Goal: Information Seeking & Learning: Learn about a topic

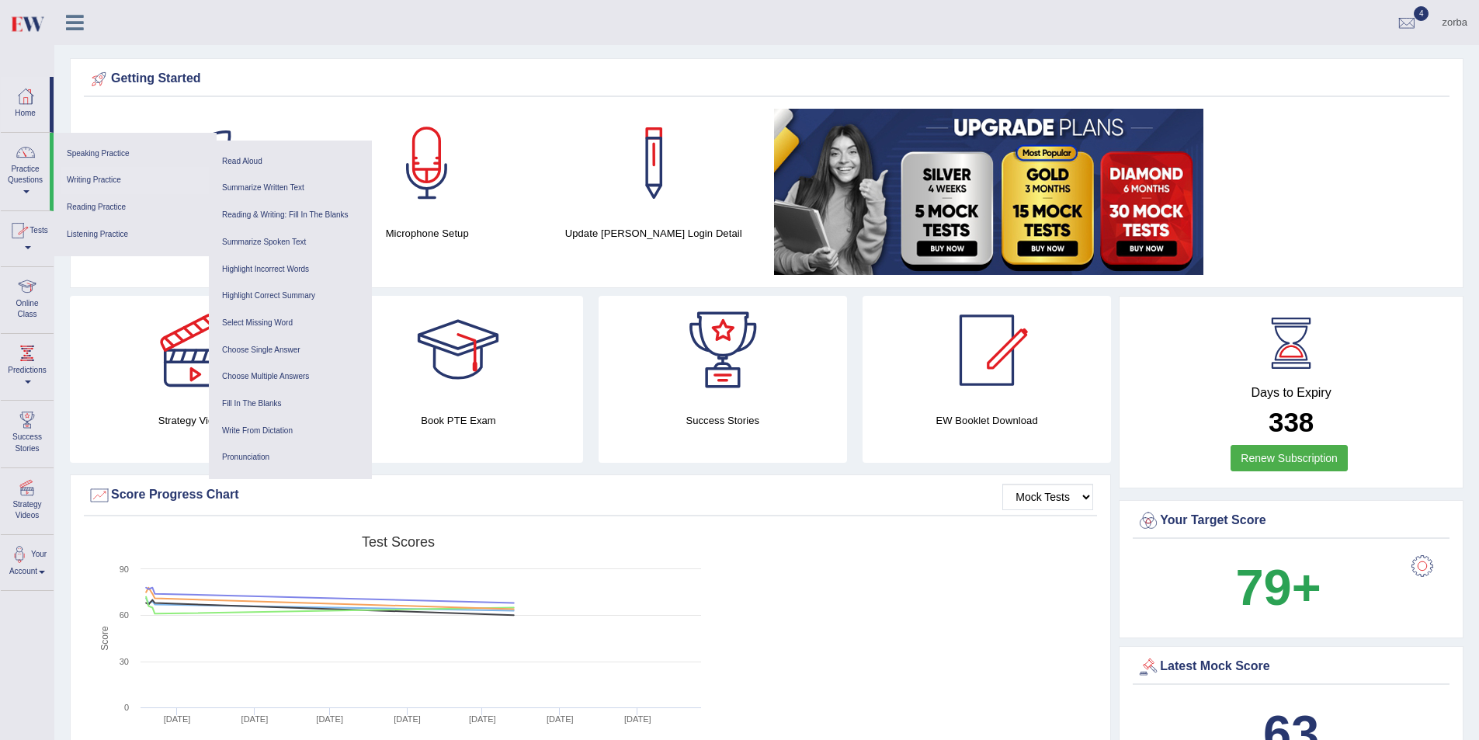
click at [102, 177] on link "Writing Practice" at bounding box center [134, 180] width 147 height 27
click at [107, 78] on div at bounding box center [99, 79] width 23 height 23
click at [174, 26] on div "zorba Toggle navigation Username: zorbaenglish Access Type: Online Subscription…" at bounding box center [766, 22] width 1424 height 45
click at [321, 36] on div "zorba Toggle navigation Username: zorbaenglish Access Type: Online Subscription…" at bounding box center [766, 22] width 1424 height 45
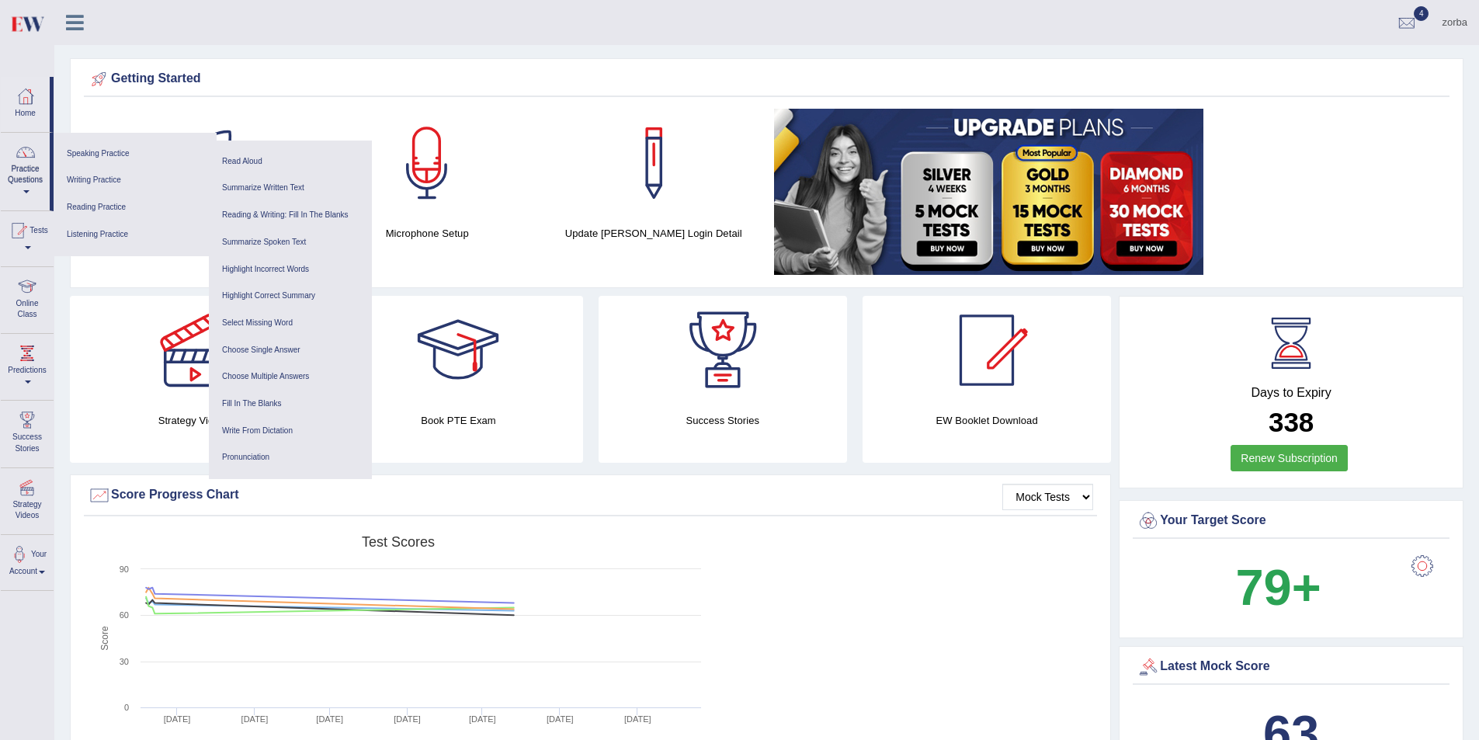
click at [288, 30] on div "zorba Toggle navigation Username: zorbaenglish Access Type: Online Subscription…" at bounding box center [766, 22] width 1424 height 45
click at [300, 185] on link "Summarize Written Text" at bounding box center [290, 188] width 147 height 27
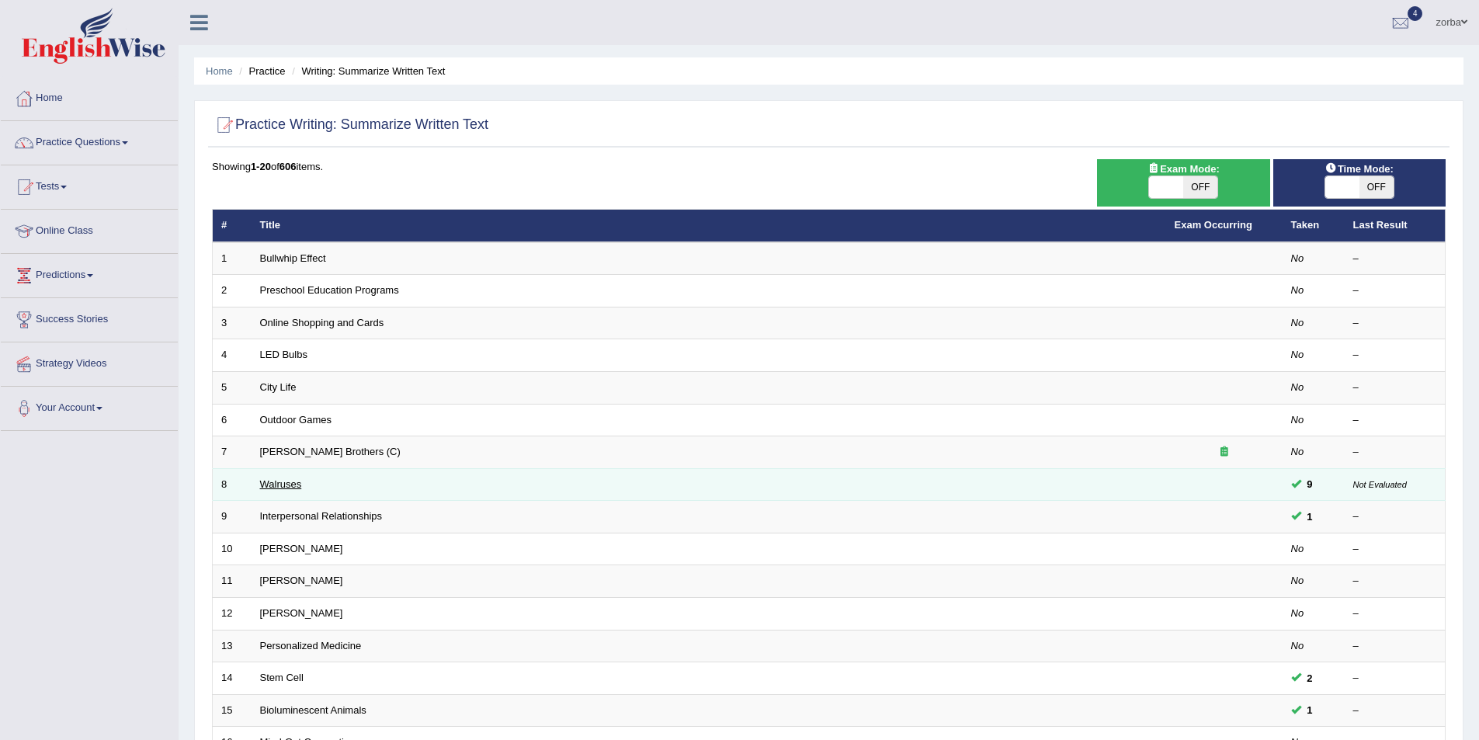
click at [289, 487] on link "Walruses" at bounding box center [281, 484] width 42 height 12
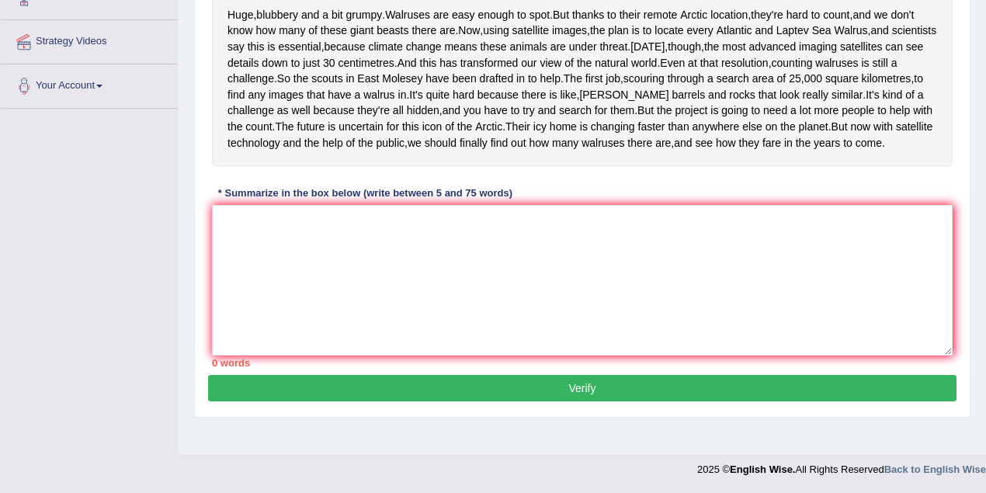
scroll to position [373, 0]
click at [296, 280] on textarea at bounding box center [582, 280] width 740 height 151
click at [312, 248] on textarea "fsf" at bounding box center [582, 280] width 740 height 151
click at [302, 258] on textarea "fsf ffwgeg" at bounding box center [582, 280] width 740 height 151
click at [337, 241] on textarea "fsf ffwgeg fwafg" at bounding box center [582, 280] width 740 height 151
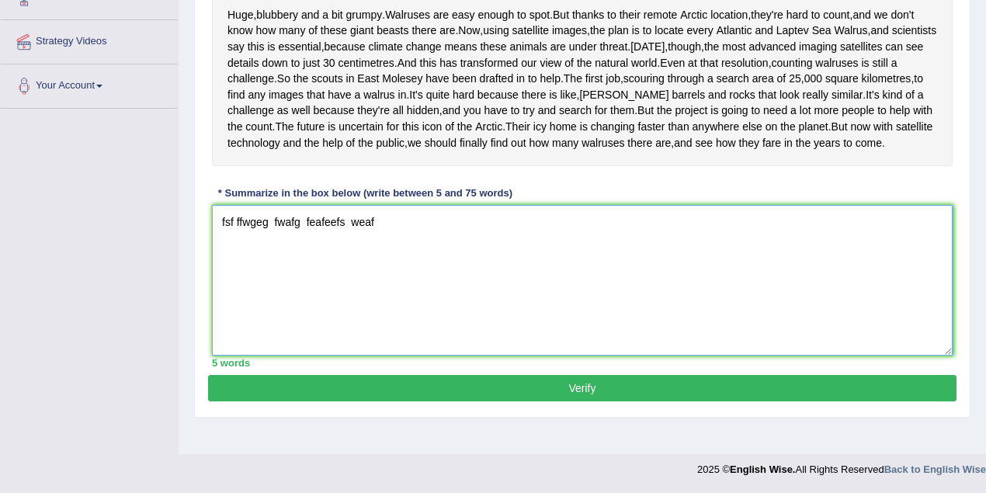
drag, startPoint x: 373, startPoint y: 253, endPoint x: 351, endPoint y: 254, distance: 21.7
click at [351, 254] on textarea "fsf ffwgeg fwafg feafeefs weaf" at bounding box center [582, 280] width 740 height 151
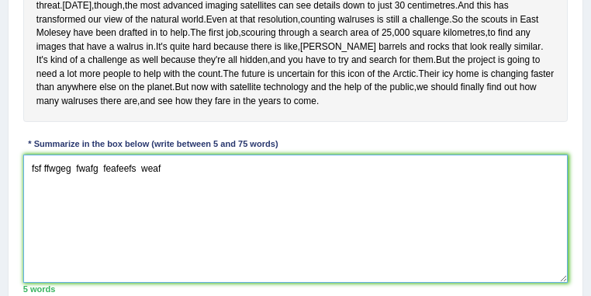
click at [173, 234] on textarea "fsf ffwgeg fwafg feafeefs weaf" at bounding box center [296, 218] width 546 height 128
type textarea "fsf ffwgeg fwafg feafeefs"
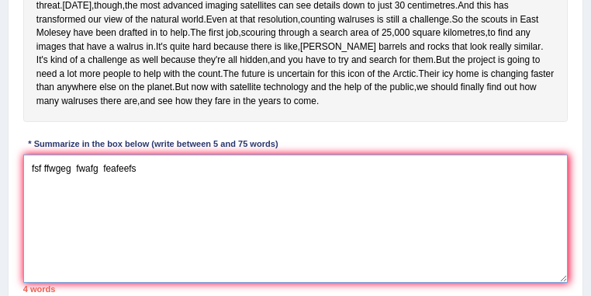
drag, startPoint x: 103, startPoint y: 229, endPoint x: 23, endPoint y: 231, distance: 80.0
click at [24, 231] on textarea "fsf ffwgeg fwafg feafeefs" at bounding box center [296, 218] width 546 height 128
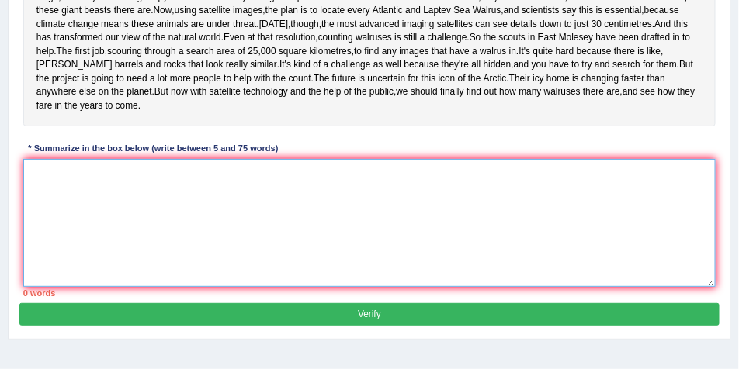
scroll to position [272, 0]
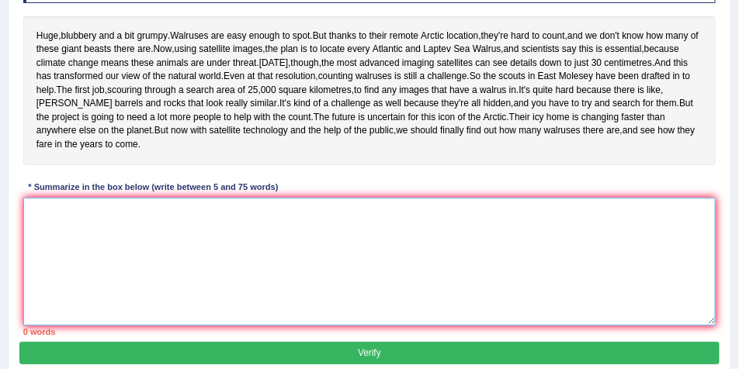
click at [73, 283] on textarea at bounding box center [369, 262] width 693 height 128
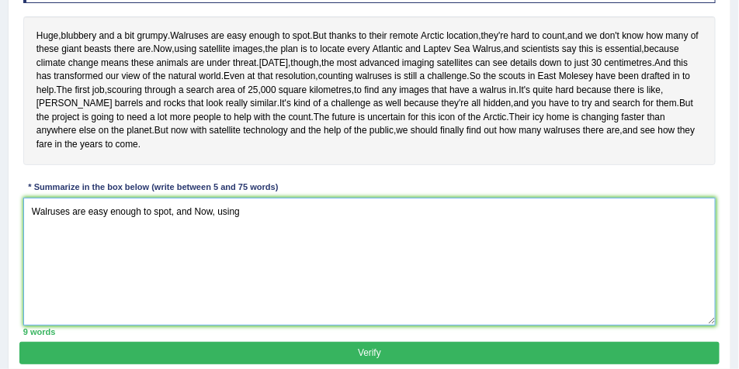
click at [238, 322] on textarea "Walruses are easy enough to spot, and Now, using" at bounding box center [369, 262] width 693 height 128
click at [234, 267] on textarea "Walruses are easy enough to spot, and Now, using" at bounding box center [369, 262] width 693 height 128
click at [242, 263] on textarea "Walruses are easy enough to spot, and Now, using" at bounding box center [369, 262] width 693 height 128
click at [258, 270] on textarea "Walruses are easy enough to spot, and now, using" at bounding box center [369, 262] width 693 height 128
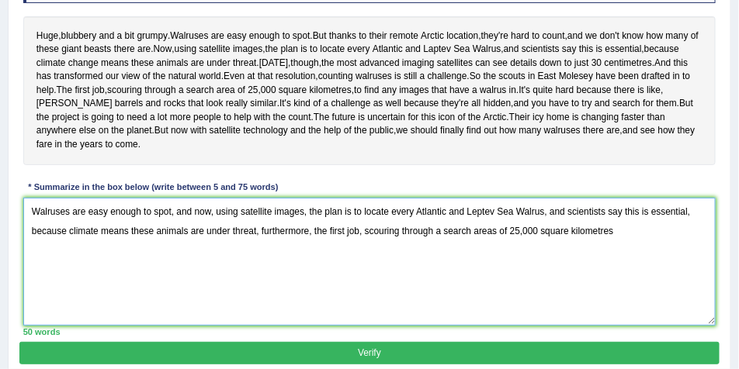
click at [628, 281] on textarea "Walruses are easy enough to spot, and now, using satellite images, the plan is …" at bounding box center [369, 262] width 693 height 128
click at [627, 282] on textarea "Walruses are easy enough to spot, and now, using satellite images, the plan is …" at bounding box center [369, 262] width 693 height 128
click at [633, 302] on textarea "Walruses are easy enough to spot, and now, using satellite images, the plan is …" at bounding box center [369, 262] width 693 height 128
click at [620, 283] on textarea "Walruses are easy enough to spot, and now, using satellite images, the plan is …" at bounding box center [369, 262] width 693 height 128
drag, startPoint x: 63, startPoint y: 307, endPoint x: 314, endPoint y: 283, distance: 252.5
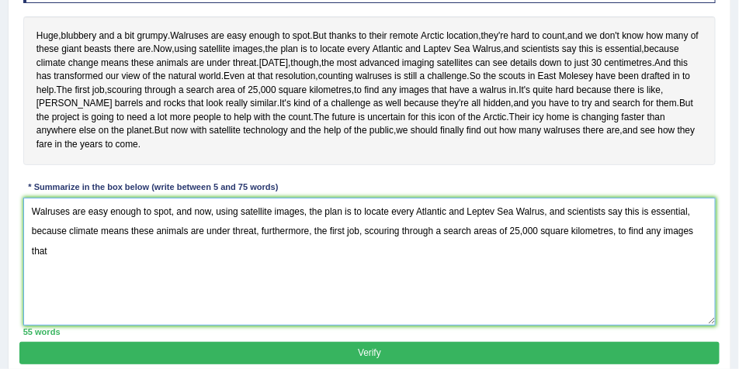
click at [314, 283] on textarea "Walruses are easy enough to spot, and now, using satellite images, the plan is …" at bounding box center [369, 262] width 693 height 128
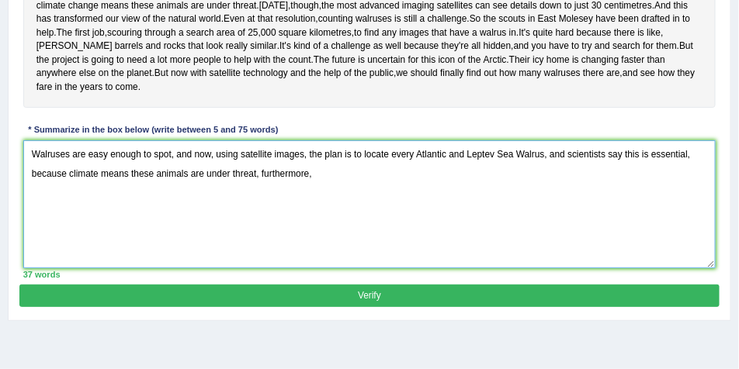
scroll to position [311, 0]
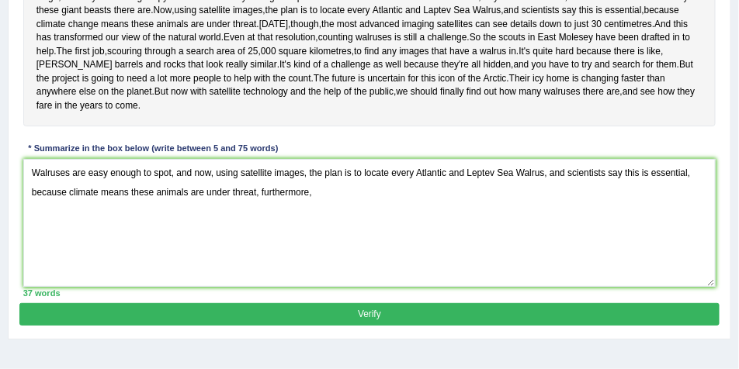
click at [731, 243] on div "Practice Writing: Summarize Written Text 8 Walruses Instructions: Read the pass…" at bounding box center [369, 89] width 723 height 501
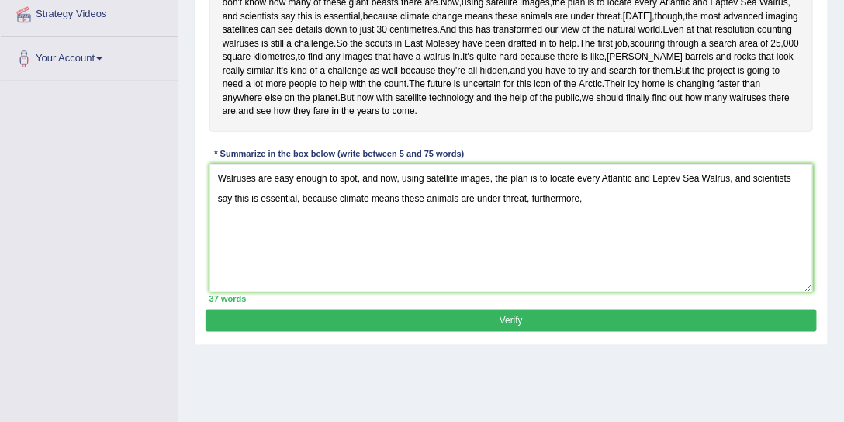
scroll to position [334, 0]
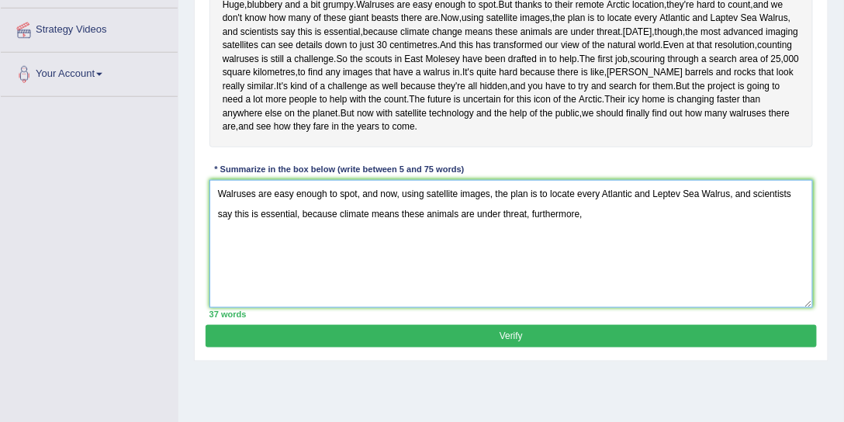
drag, startPoint x: 577, startPoint y: 272, endPoint x: 596, endPoint y: 268, distance: 20.0
click at [577, 272] on textarea "Walruses are easy enough to spot, and now, using satellite images, the plan is …" at bounding box center [512, 244] width 605 height 128
click at [596, 268] on textarea "Walruses are easy enough to spot, and now, using satellite images, the plan is …" at bounding box center [512, 244] width 605 height 128
drag, startPoint x: 380, startPoint y: 243, endPoint x: 362, endPoint y: 243, distance: 17.9
click at [362, 243] on textarea "Walruses are easy enough to spot, and now, using satellite images, the plan is …" at bounding box center [512, 244] width 605 height 128
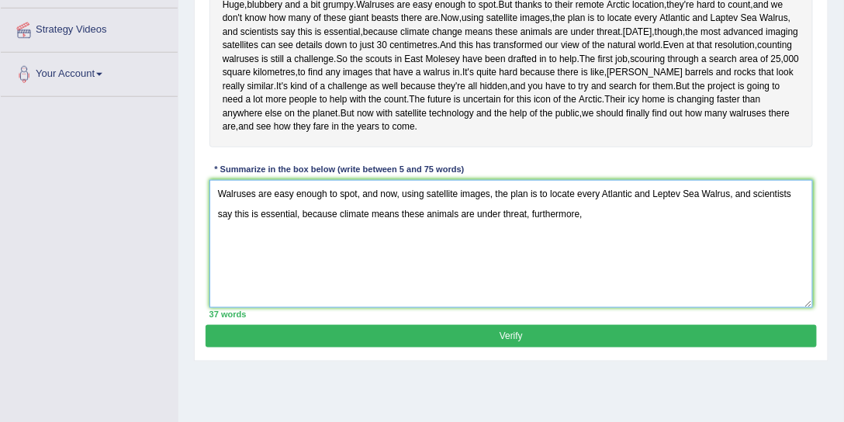
drag, startPoint x: 559, startPoint y: 265, endPoint x: 532, endPoint y: 265, distance: 26.4
click at [532, 265] on textarea "Walruses are easy enough to spot, and now, using satellite images, the plan is …" at bounding box center [512, 244] width 605 height 128
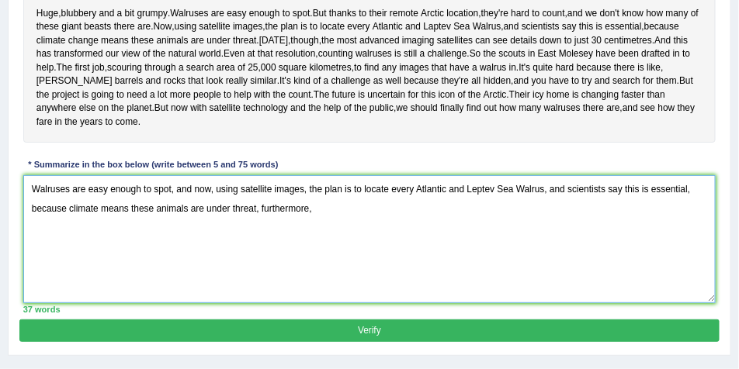
scroll to position [288, 0]
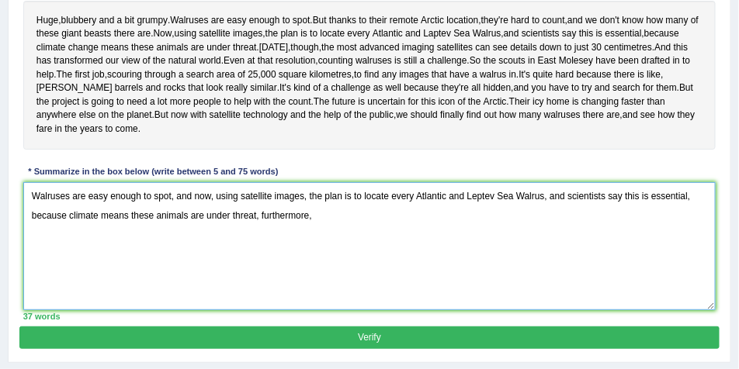
click at [364, 269] on textarea "Walruses are easy enough to spot, and now, using satellite images, the plan is …" at bounding box center [369, 246] width 693 height 128
click at [312, 260] on textarea "Walruses are easy enough to spot, and now, using satellite images, the plan is …" at bounding box center [369, 246] width 693 height 128
click at [317, 269] on textarea "Walruses are easy enough to spot, and now, using satellite images, the plan is …" at bounding box center [369, 246] width 693 height 128
click at [398, 262] on textarea "Walruses are easy enough to spot, and now, using satellite images, the plan is …" at bounding box center [369, 246] width 693 height 128
click at [321, 267] on textarea "Walruses are easy enough to spot, and now, using satellite images, the plan is …" at bounding box center [369, 246] width 693 height 128
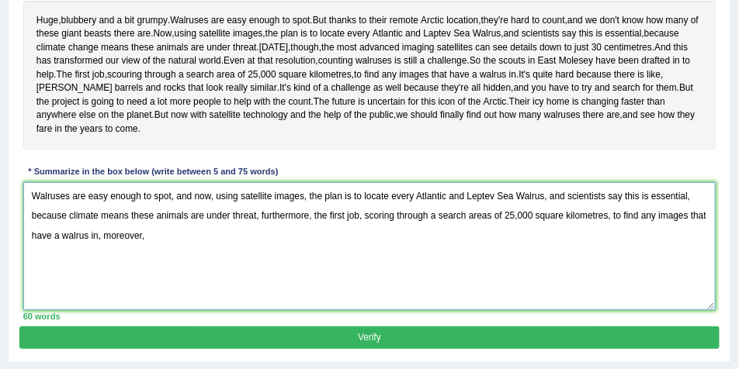
drag, startPoint x: 398, startPoint y: 247, endPoint x: 323, endPoint y: 237, distance: 76.0
click at [323, 237] on textarea "Walruses are easy enough to spot, and now, using satellite images, the plan is …" at bounding box center [369, 246] width 693 height 128
click at [365, 264] on textarea "Walruses are easy enough to spot, and now, using satellite images, the plan is …" at bounding box center [369, 246] width 693 height 128
drag, startPoint x: 383, startPoint y: 252, endPoint x: 456, endPoint y: 252, distance: 73.0
click at [456, 252] on textarea "Walruses are easy enough to spot, and now, using satellite images, the plan is …" at bounding box center [369, 246] width 693 height 128
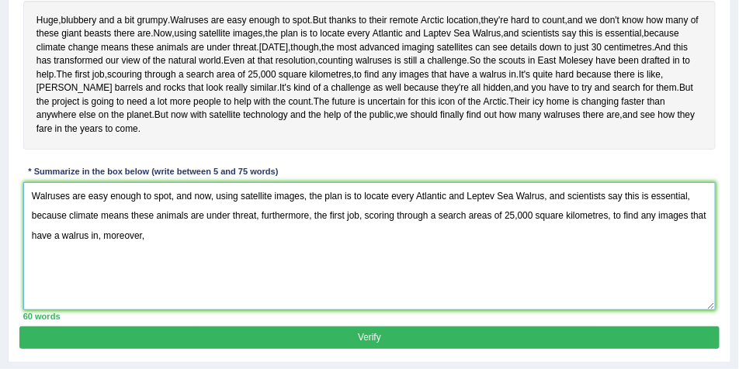
drag, startPoint x: 445, startPoint y: 286, endPoint x: 391, endPoint y: 284, distance: 53.6
click at [444, 286] on textarea "Walruses are easy enough to spot, and now, using satellite images, the plan is …" at bounding box center [369, 246] width 693 height 128
drag, startPoint x: 379, startPoint y: 268, endPoint x: 640, endPoint y: 266, distance: 260.8
click at [640, 266] on textarea "Walruses are easy enough to spot, and now, using satellite images, the plan is …" at bounding box center [369, 246] width 693 height 128
click at [168, 289] on textarea "Walruses are easy enough to spot, and now, using satellite images, the plan is …" at bounding box center [369, 246] width 693 height 128
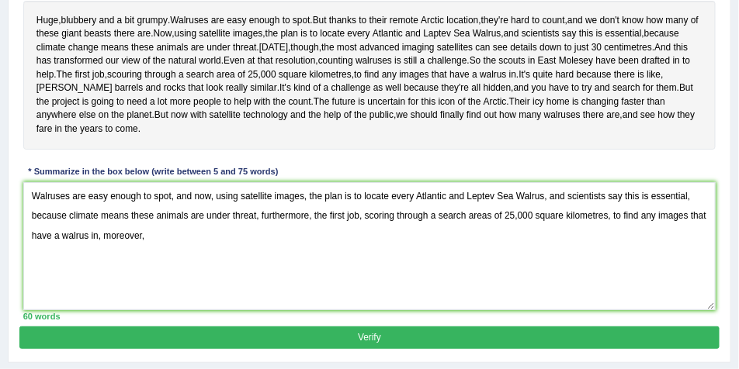
click at [473, 150] on div "Huge , blubbery and a bit grumpy . Walruses are easy enough to spot . But thank…" at bounding box center [369, 75] width 693 height 149
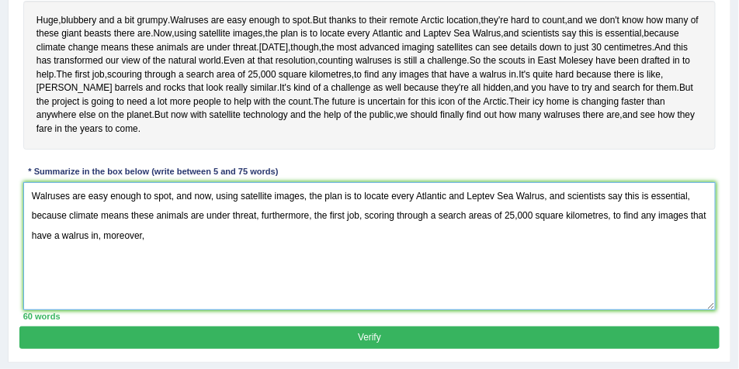
click at [172, 291] on textarea "Walruses are easy enough to spot, and now, using satellite images, the plan is …" at bounding box center [369, 246] width 693 height 128
click at [493, 267] on textarea "Walruses are easy enough to spot, and now, using satellite images, the plan is …" at bounding box center [369, 246] width 693 height 128
click at [491, 267] on textarea "Walruses are easy enough to spot, and now, using satellite images, the plan is …" at bounding box center [369, 246] width 693 height 128
click at [102, 266] on textarea "Walruses are easy enough to spot, and now, using satellite images, the plan is …" at bounding box center [369, 246] width 693 height 128
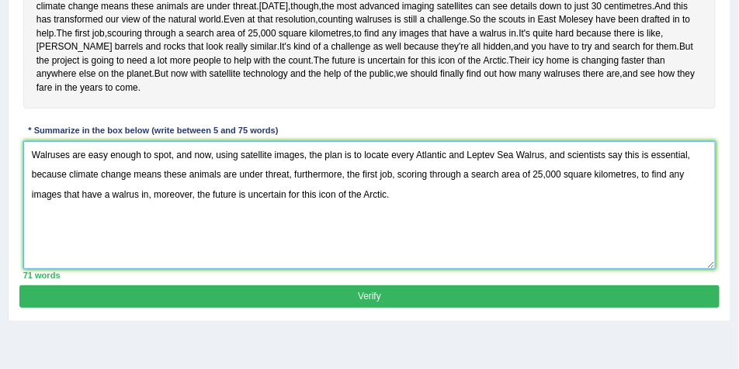
scroll to position [366, 0]
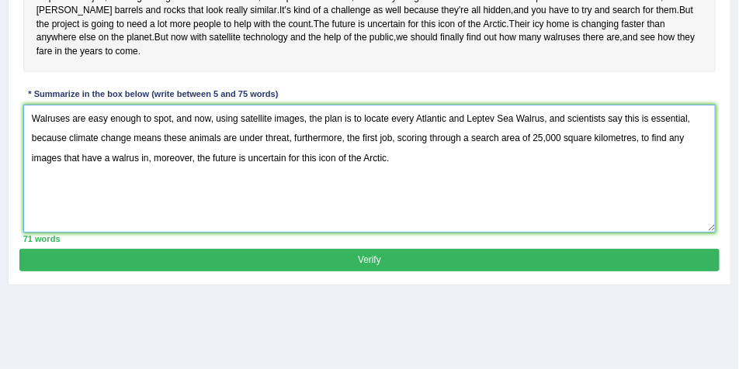
type textarea "Walruses are easy enough to spot, and now, using satellite images, the plan is …"
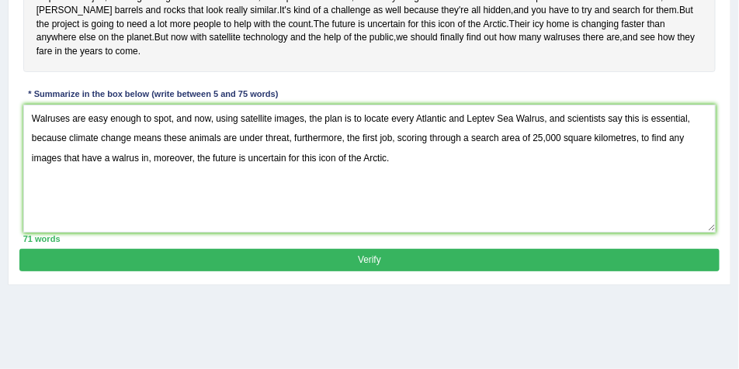
click at [392, 272] on button "Verify" at bounding box center [368, 260] width 699 height 23
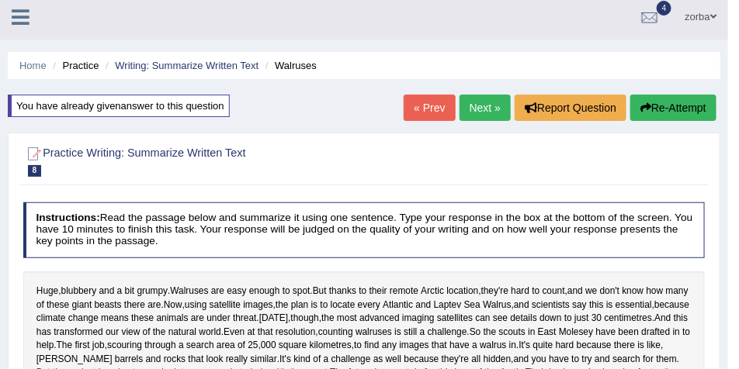
scroll to position [0, 0]
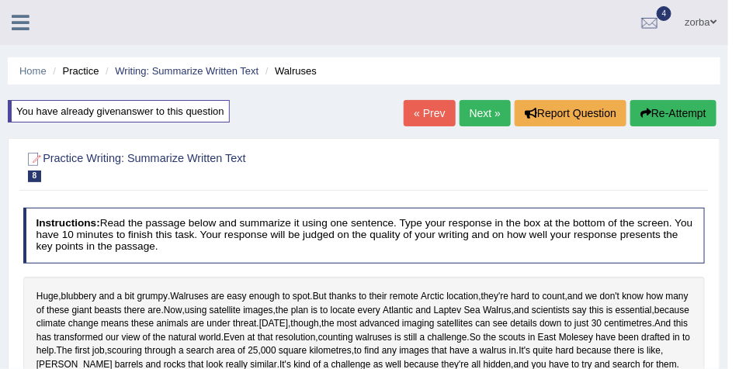
click at [656, 123] on button "Re-Attempt" at bounding box center [673, 113] width 86 height 26
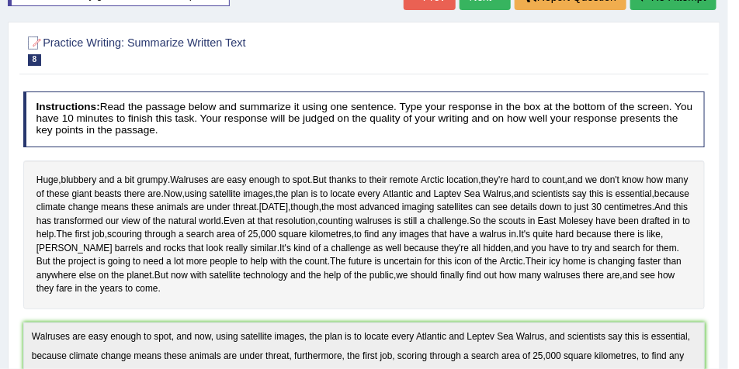
scroll to position [197, 0]
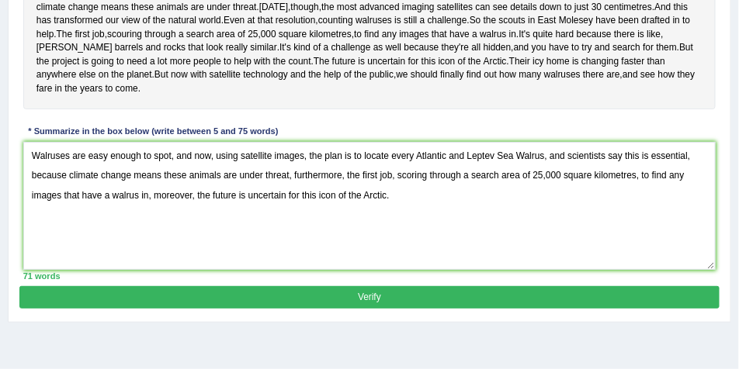
click at [471, 206] on textarea "Walruses are easy enough to spot, and now, using satellite images, the plan is …" at bounding box center [369, 206] width 693 height 128
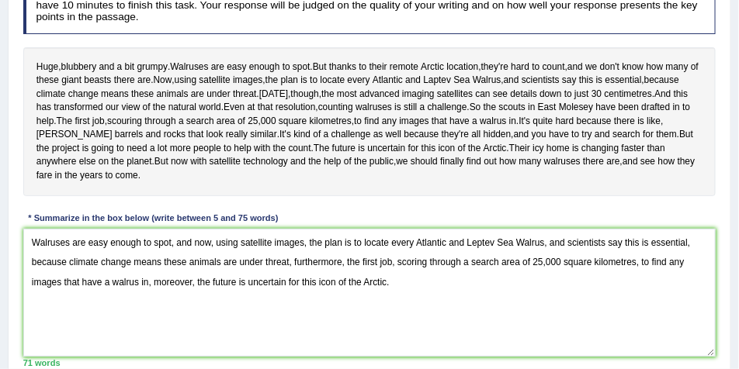
scroll to position [328, 0]
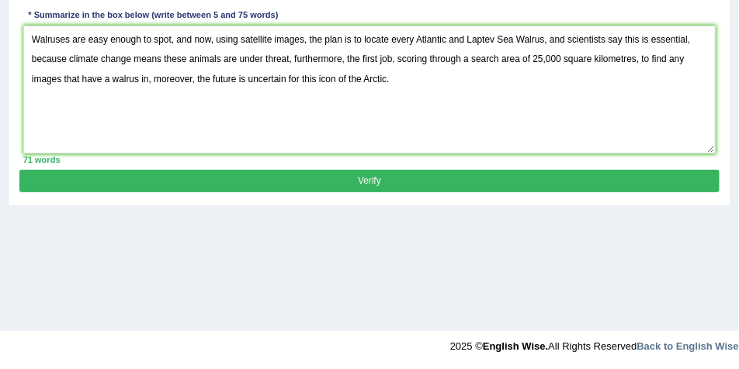
type textarea "Walruses are easy enough to spot, and now, using satellite images, the plan is …"
click at [390, 192] on button "Verify" at bounding box center [368, 181] width 699 height 23
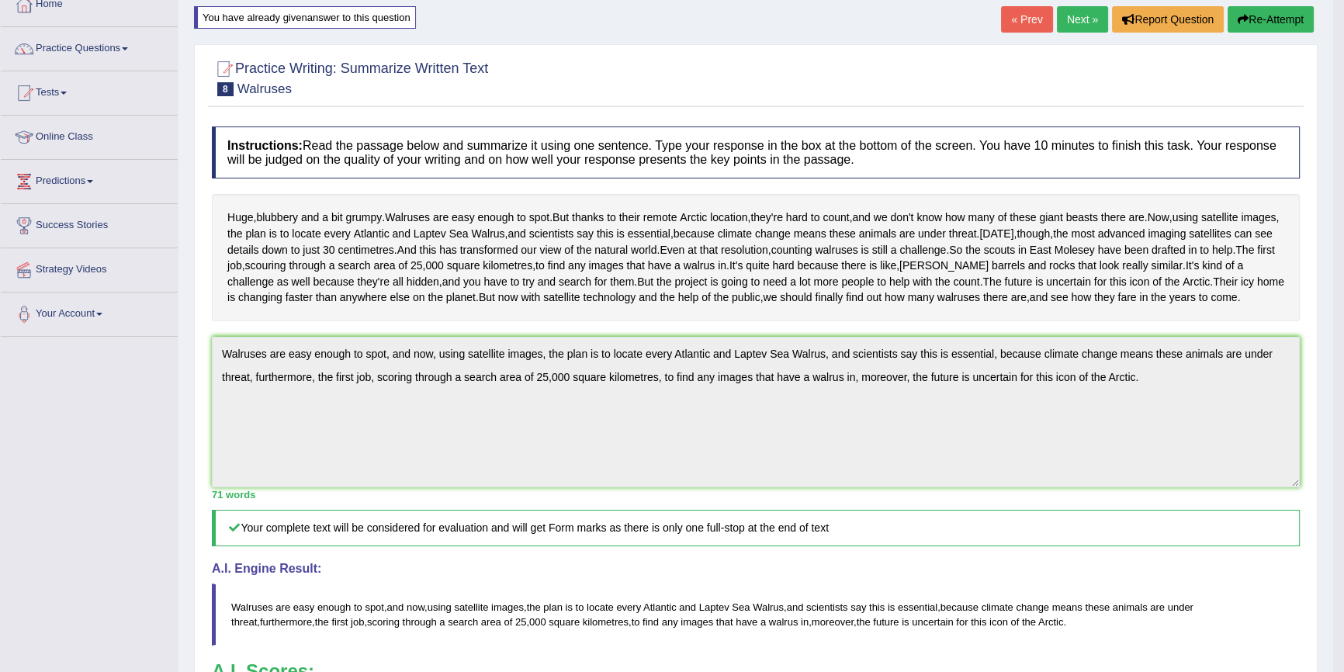
scroll to position [88, 0]
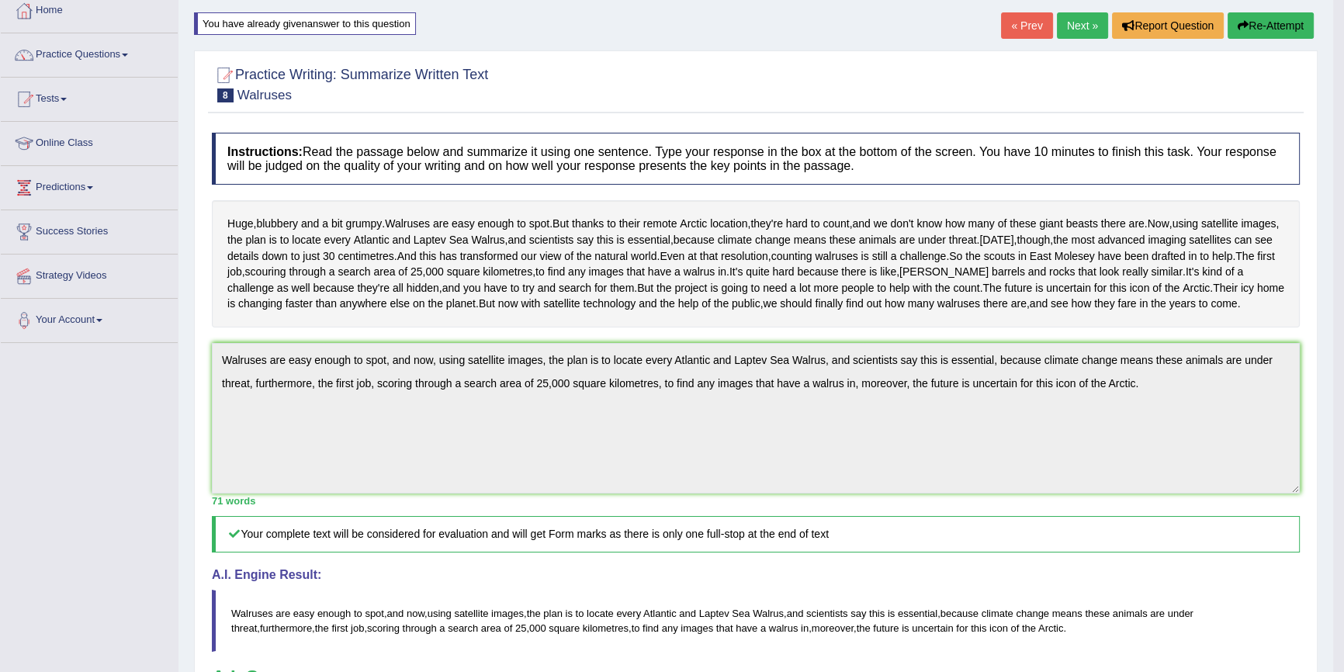
drag, startPoint x: 1269, startPoint y: 26, endPoint x: 1277, endPoint y: 75, distance: 49.5
click at [738, 26] on button "Re-Attempt" at bounding box center [1271, 25] width 86 height 26
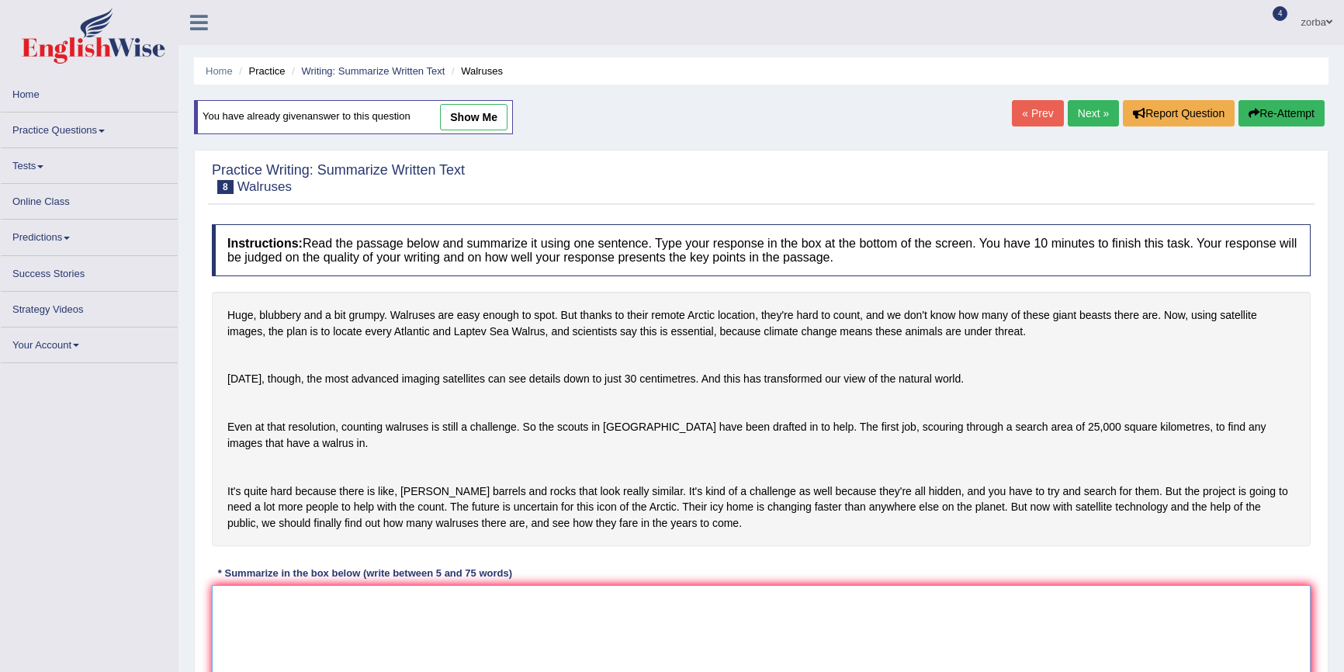
click at [581, 585] on textarea at bounding box center [761, 660] width 1099 height 151
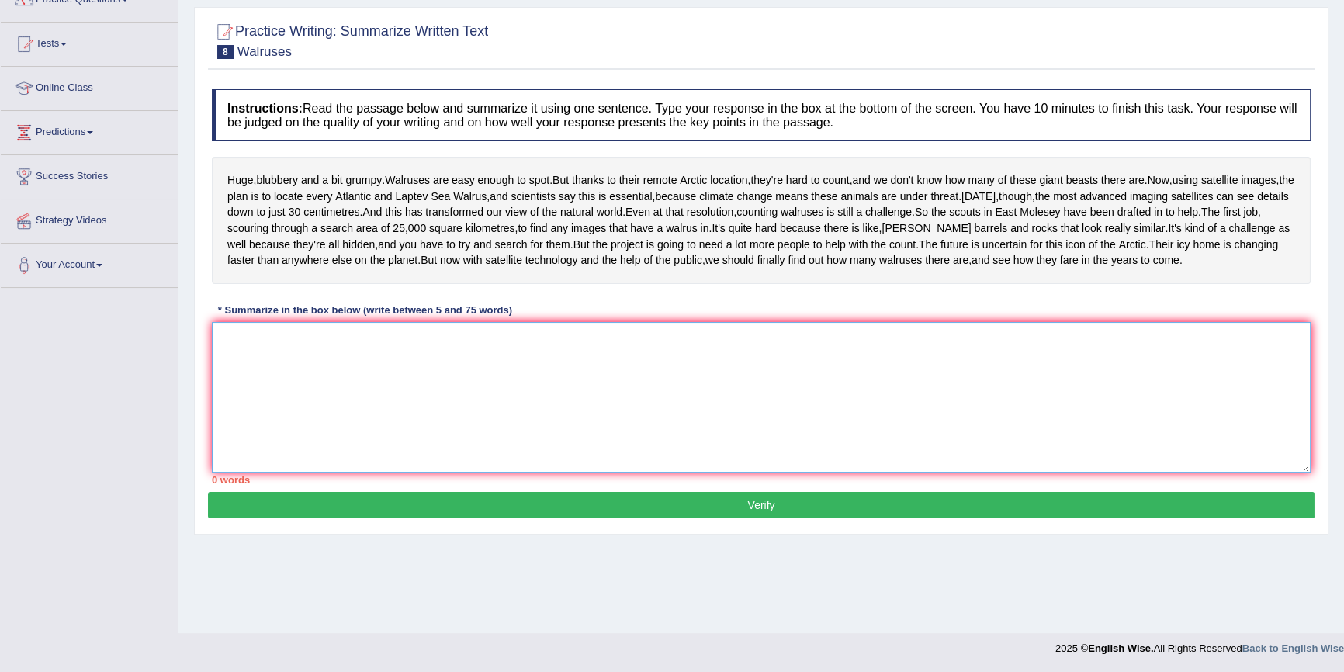
scroll to position [142, 0]
click at [438, 473] on textarea at bounding box center [761, 398] width 1099 height 151
click at [446, 473] on textarea at bounding box center [761, 398] width 1099 height 151
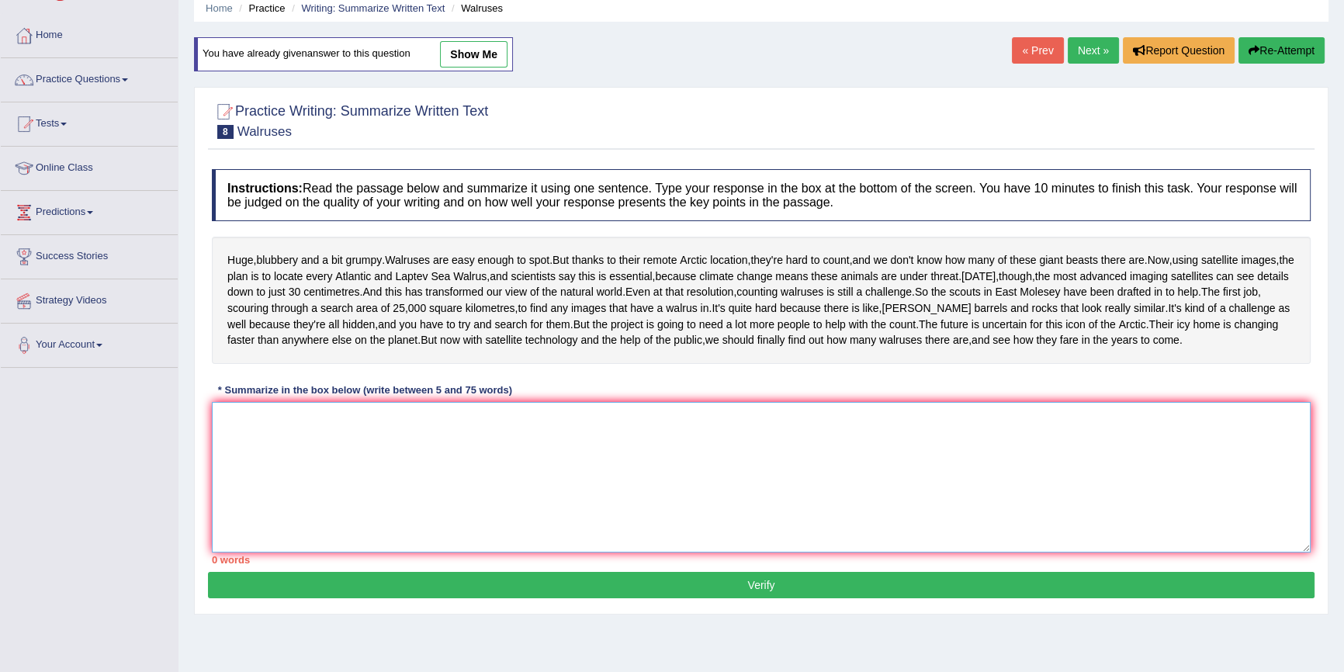
scroll to position [0, 0]
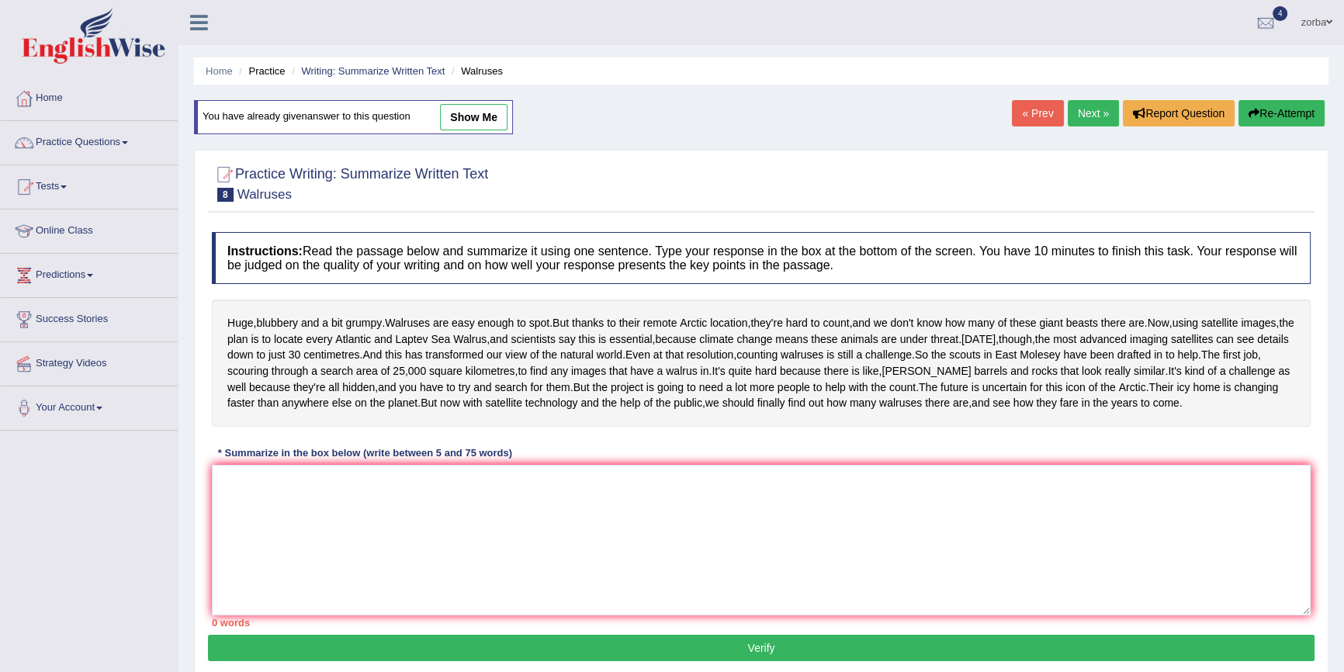
click at [493, 117] on link "show me" at bounding box center [474, 117] width 68 height 26
type textarea "Walruses are easy enough to spot, and now, using satellite images, the plan is …"
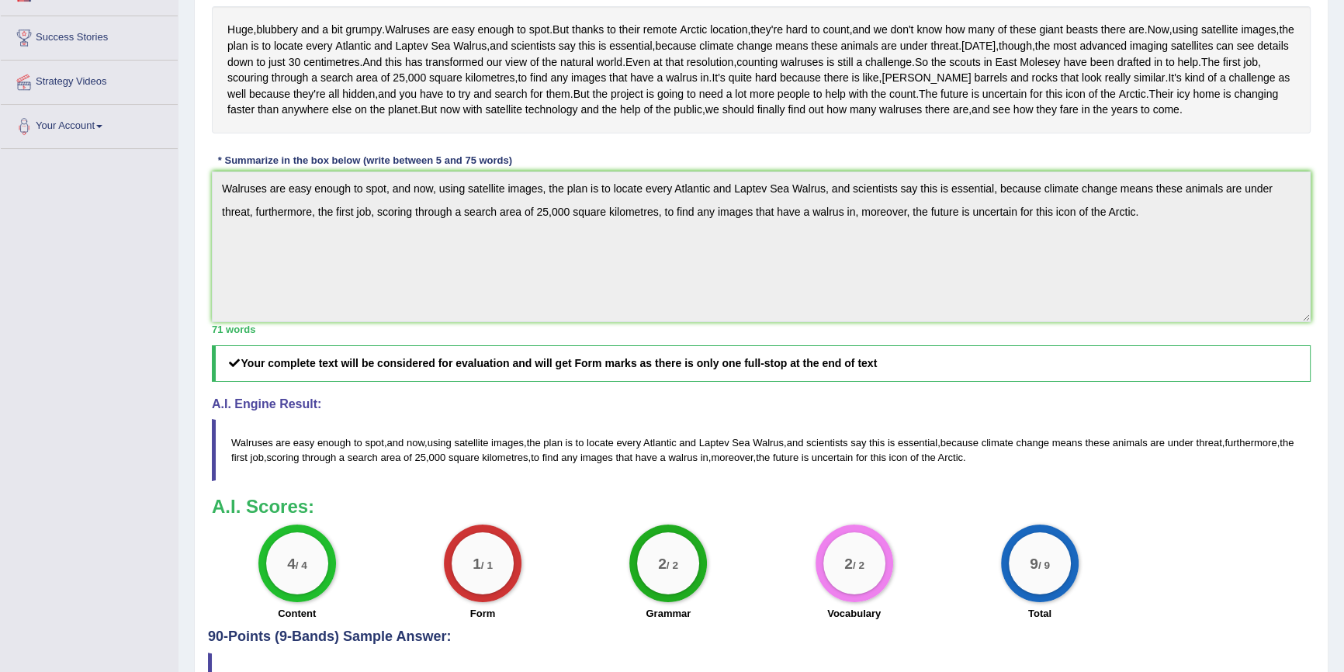
scroll to position [70, 0]
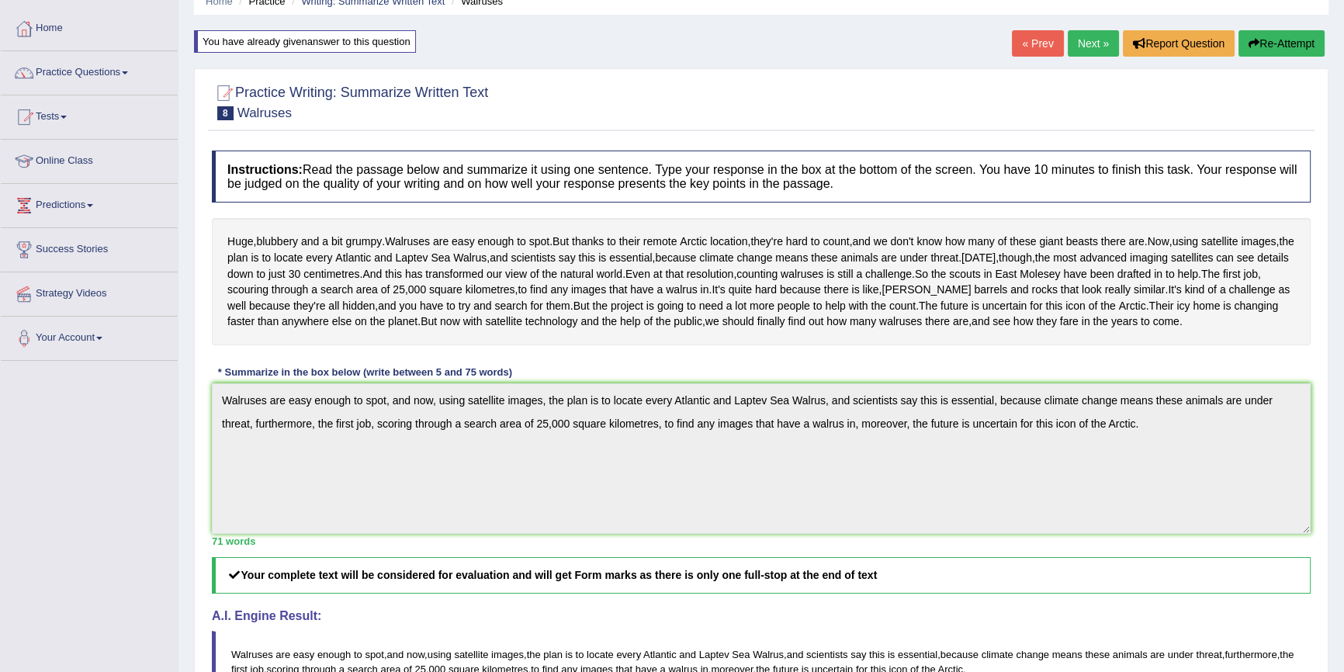
click at [1273, 46] on button "Re-Attempt" at bounding box center [1282, 43] width 86 height 26
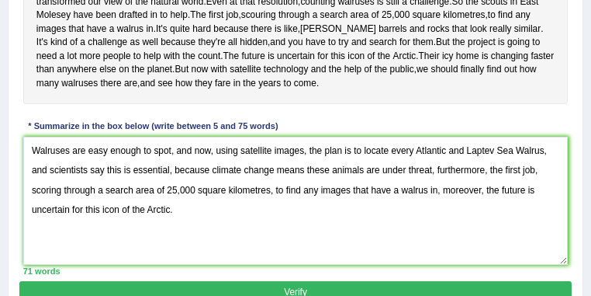
scroll to position [453, 0]
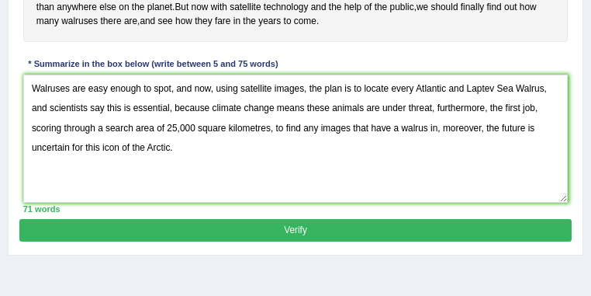
drag, startPoint x: 192, startPoint y: 194, endPoint x: 166, endPoint y: 189, distance: 26.0
click at [166, 189] on textarea "Walruses are easy enough to spot, and now, using satellite images, the plan is …" at bounding box center [296, 139] width 546 height 128
click at [270, 203] on textarea "Walruses are easy enough to spot, and now, using satellite images, the plan is …" at bounding box center [296, 139] width 546 height 128
drag, startPoint x: 440, startPoint y: 195, endPoint x: 491, endPoint y: 175, distance: 55.1
click at [491, 175] on textarea "Walruses are easy enough to spot, and now, using satellite images, the plan is …" at bounding box center [296, 139] width 546 height 128
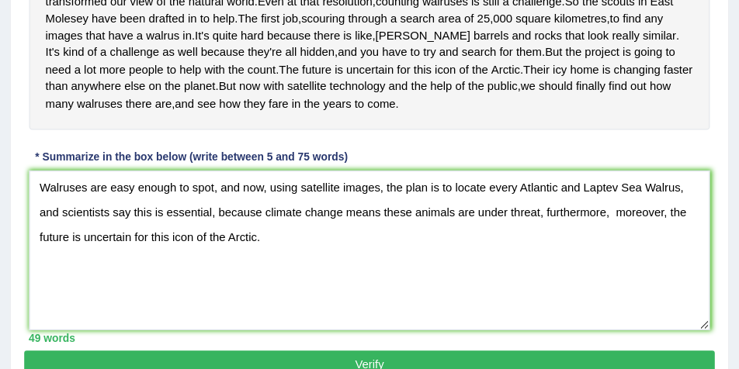
scroll to position [422, 0]
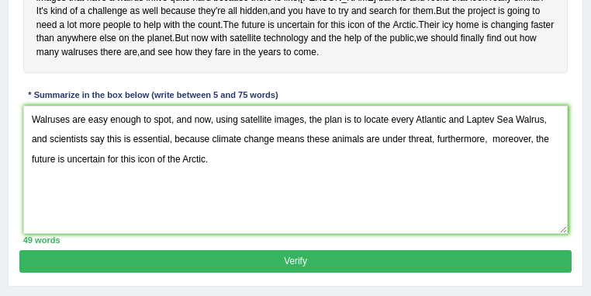
drag, startPoint x: 534, startPoint y: 208, endPoint x: 492, endPoint y: 208, distance: 41.9
click at [492, 208] on textarea "Walruses are easy enough to spot, and now, using satellite images, the plan is …" at bounding box center [296, 170] width 546 height 128
click at [203, 223] on textarea "Walruses are easy enough to spot, and now, using satellite images, the plan is …" at bounding box center [296, 170] width 546 height 128
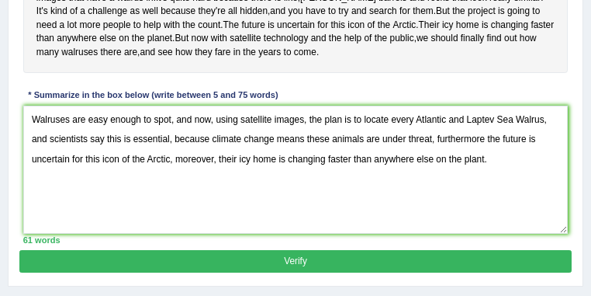
click at [487, 210] on textarea "Walruses are easy enough to spot, and now, using satellite images, the plan is …" at bounding box center [296, 170] width 546 height 128
click at [487, 208] on textarea "Walruses are easy enough to spot, and now, using satellite images, the plan is …" at bounding box center [296, 170] width 546 height 128
click at [485, 206] on textarea "Walruses are easy enough to spot, and now, using satellite images, the plan is …" at bounding box center [296, 170] width 546 height 128
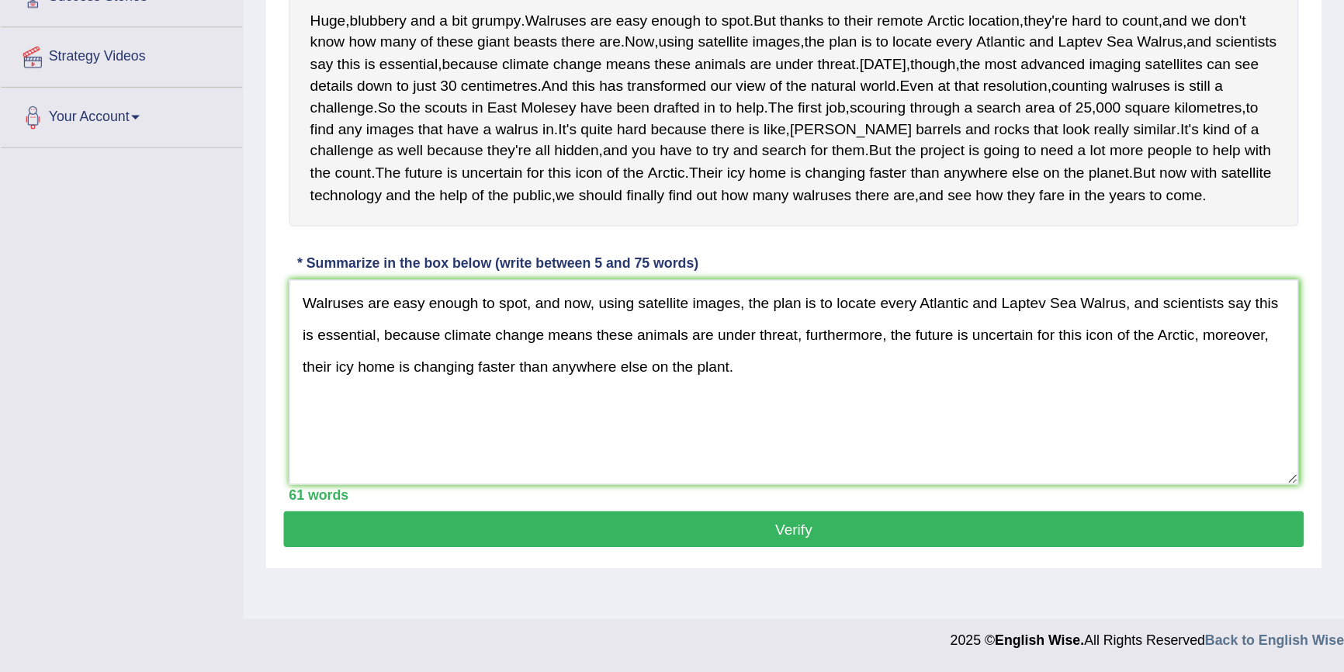
scroll to position [142, 0]
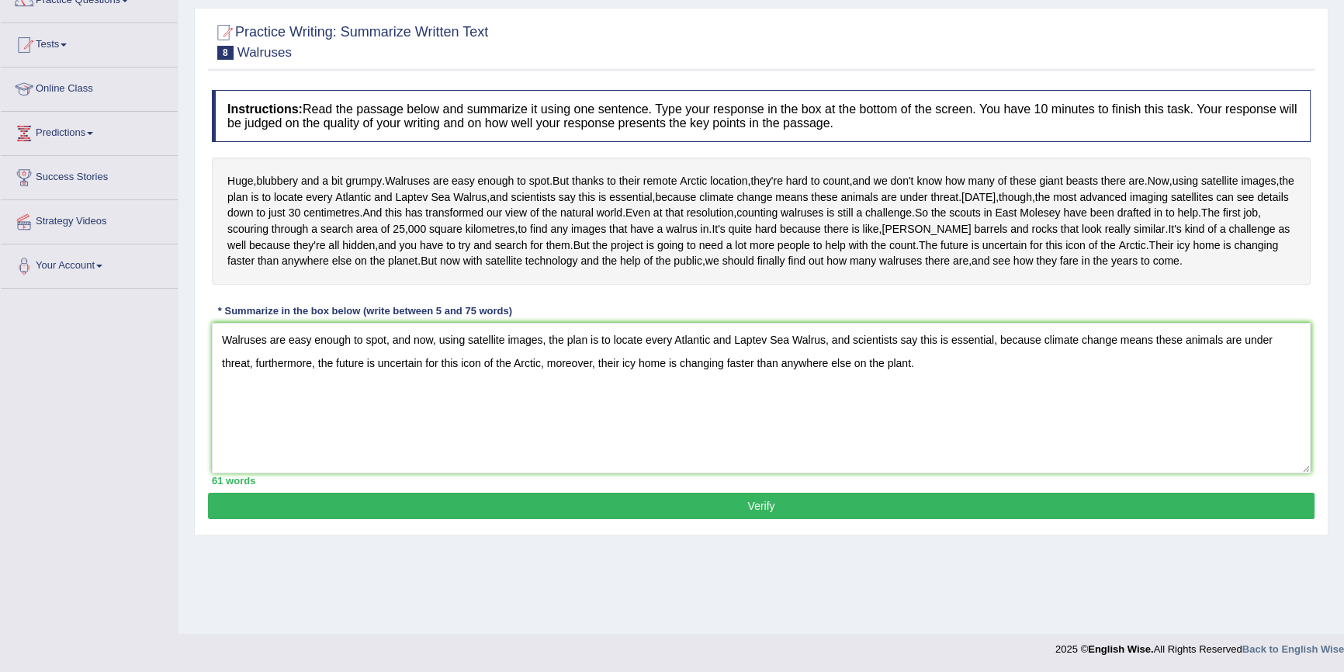
type textarea "Walruses are easy enough to spot, and now, using satellite images, the plan is …"
click at [877, 519] on button "Verify" at bounding box center [761, 506] width 1107 height 26
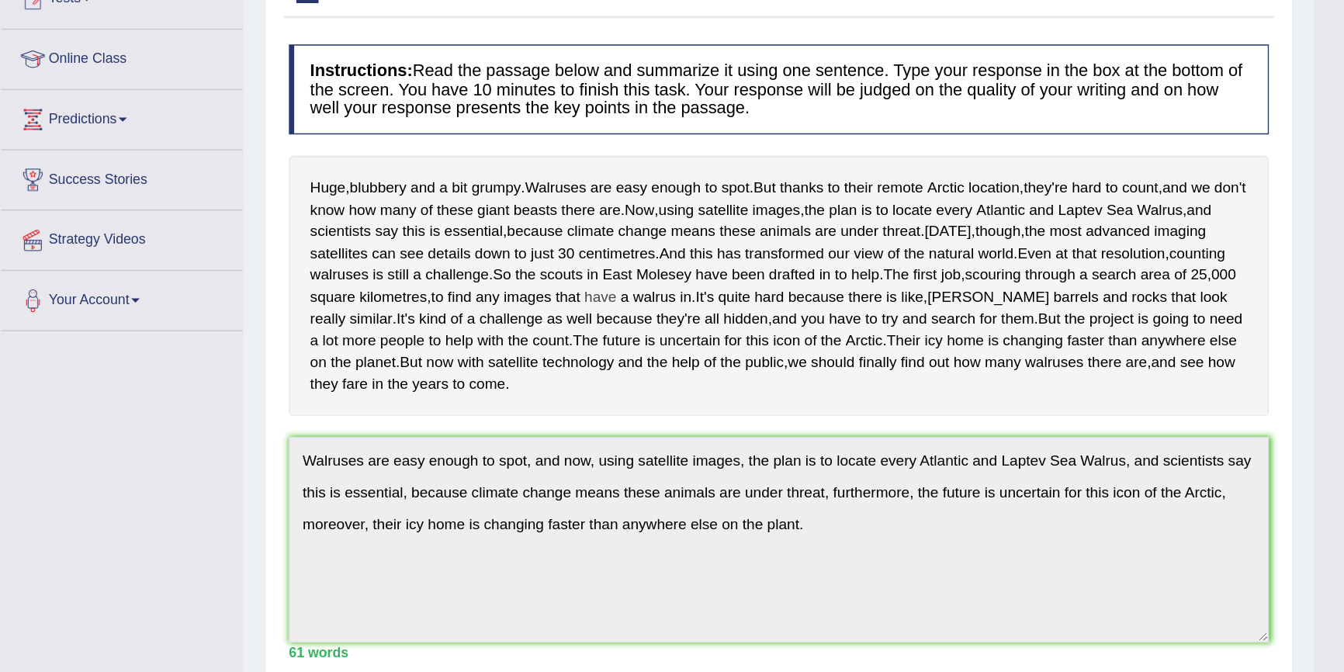
scroll to position [188, 0]
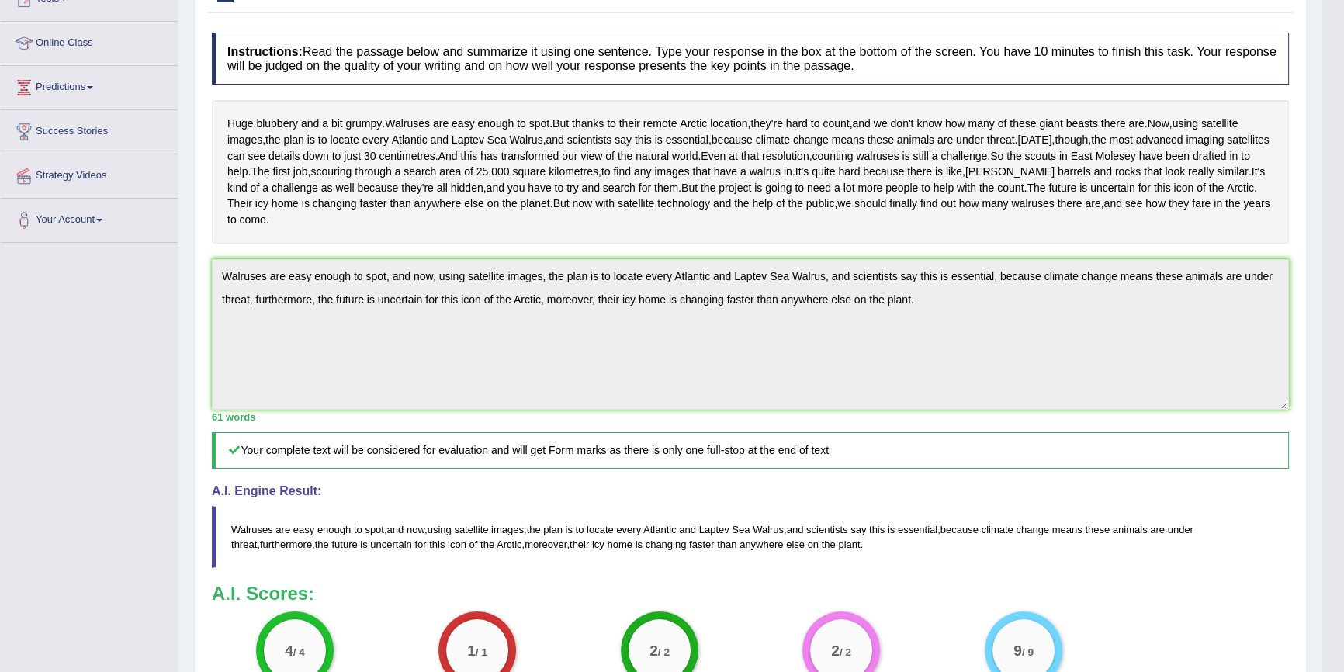
drag, startPoint x: 1231, startPoint y: 548, endPoint x: 1262, endPoint y: 525, distance: 38.8
click at [1231, 498] on h4 "A.I. Engine Result:" at bounding box center [750, 491] width 1077 height 14
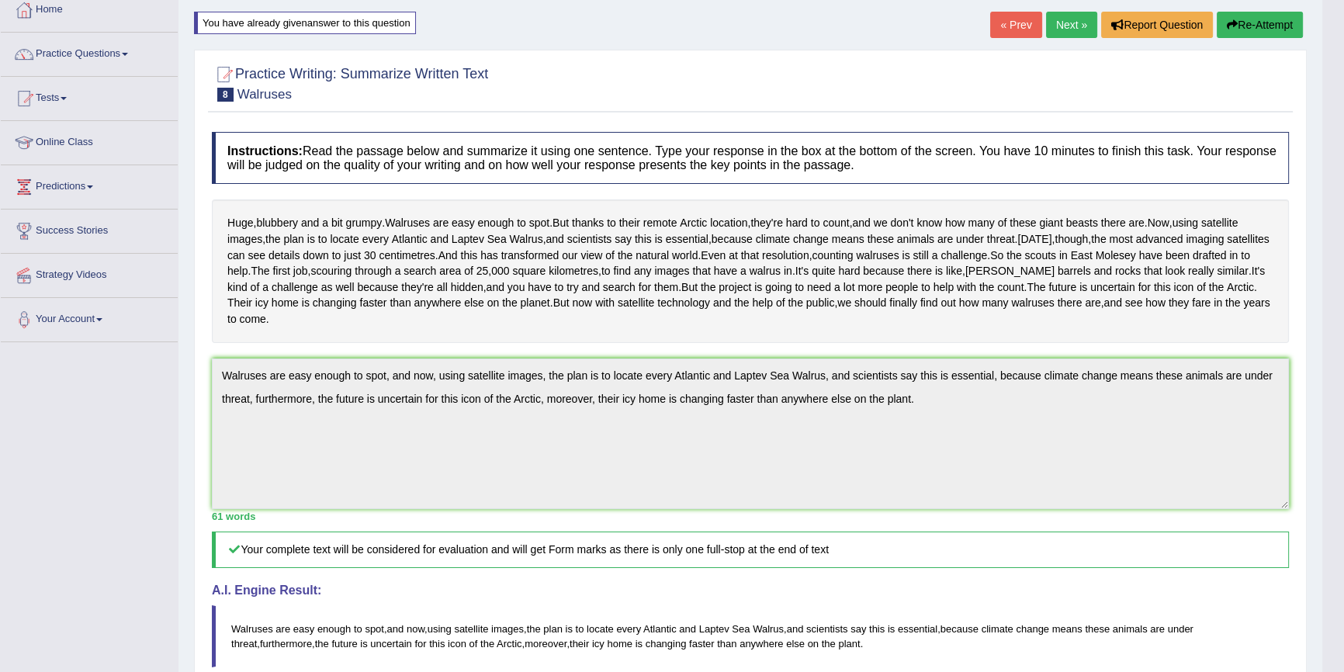
scroll to position [88, 0]
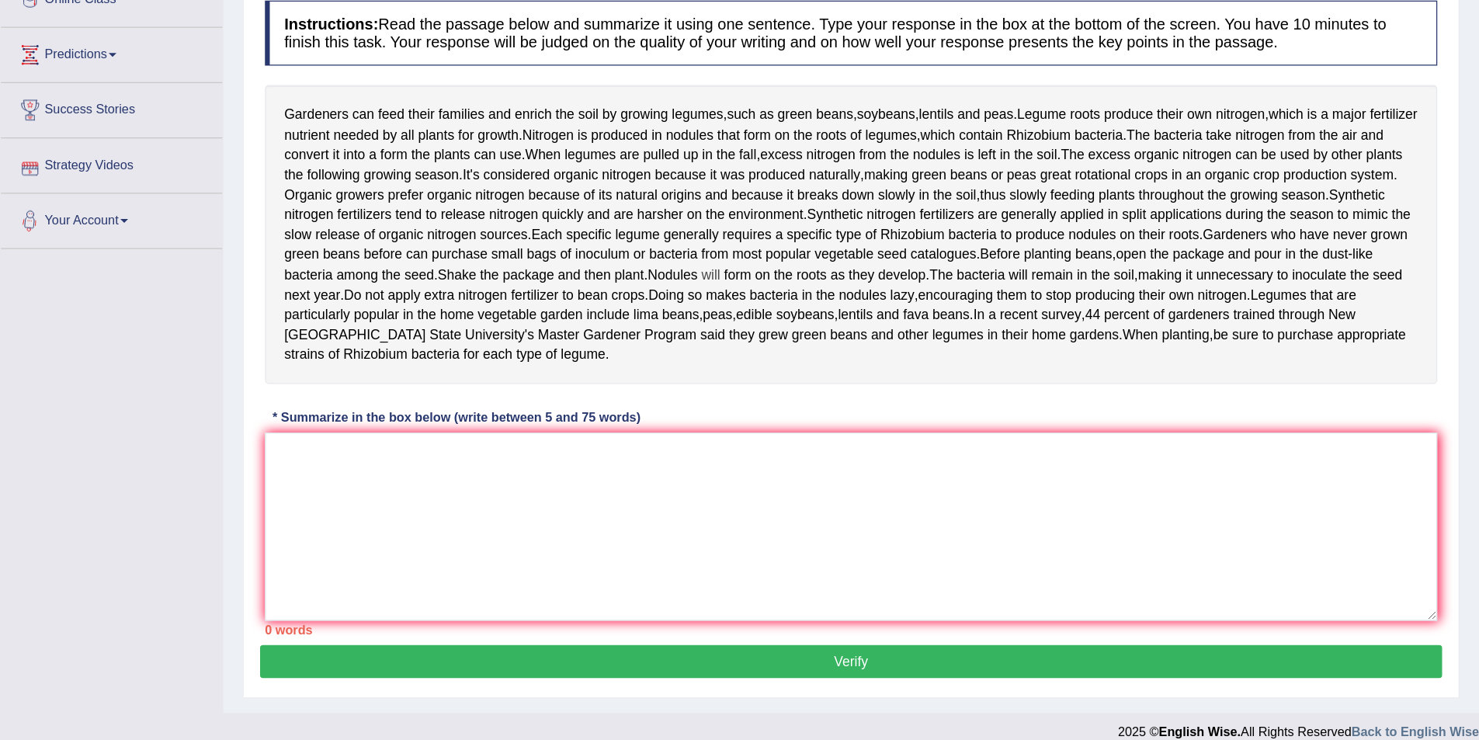
scroll to position [101, 0]
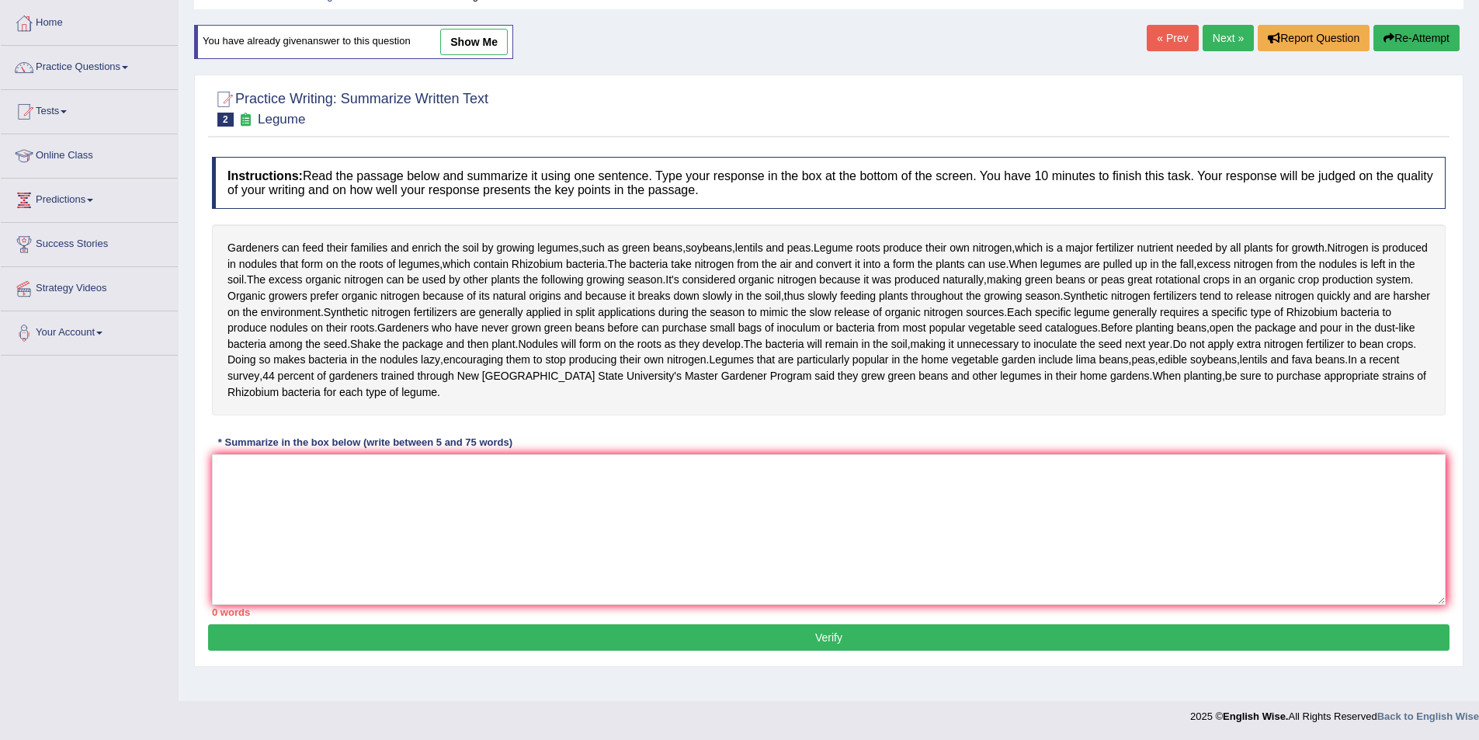
click at [1165, 667] on div "Practice Writing: Summarize Written Text 2 Legume Instructions: Read the passag…" at bounding box center [828, 371] width 1269 height 592
